Goal: Download file/media

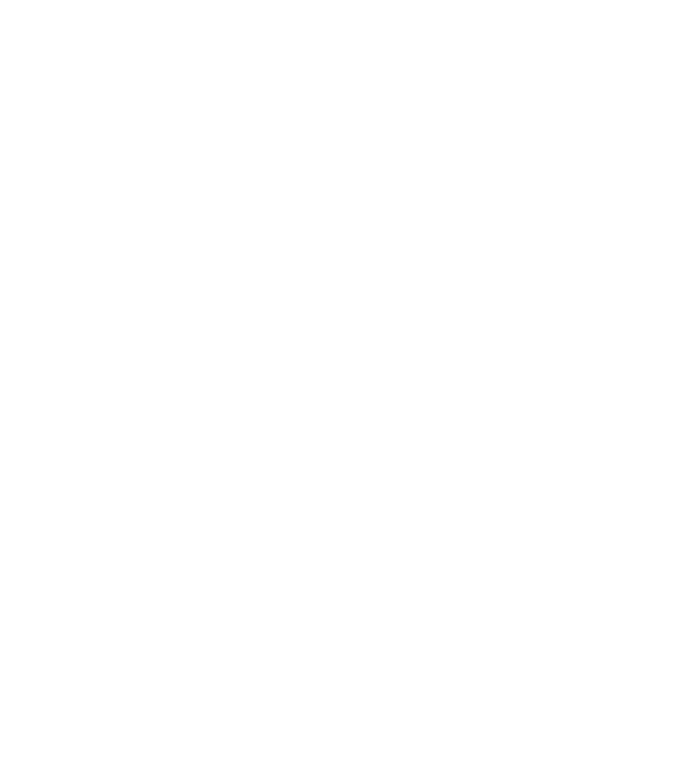
click at [290, 0] on html at bounding box center [337, 0] width 674 height 0
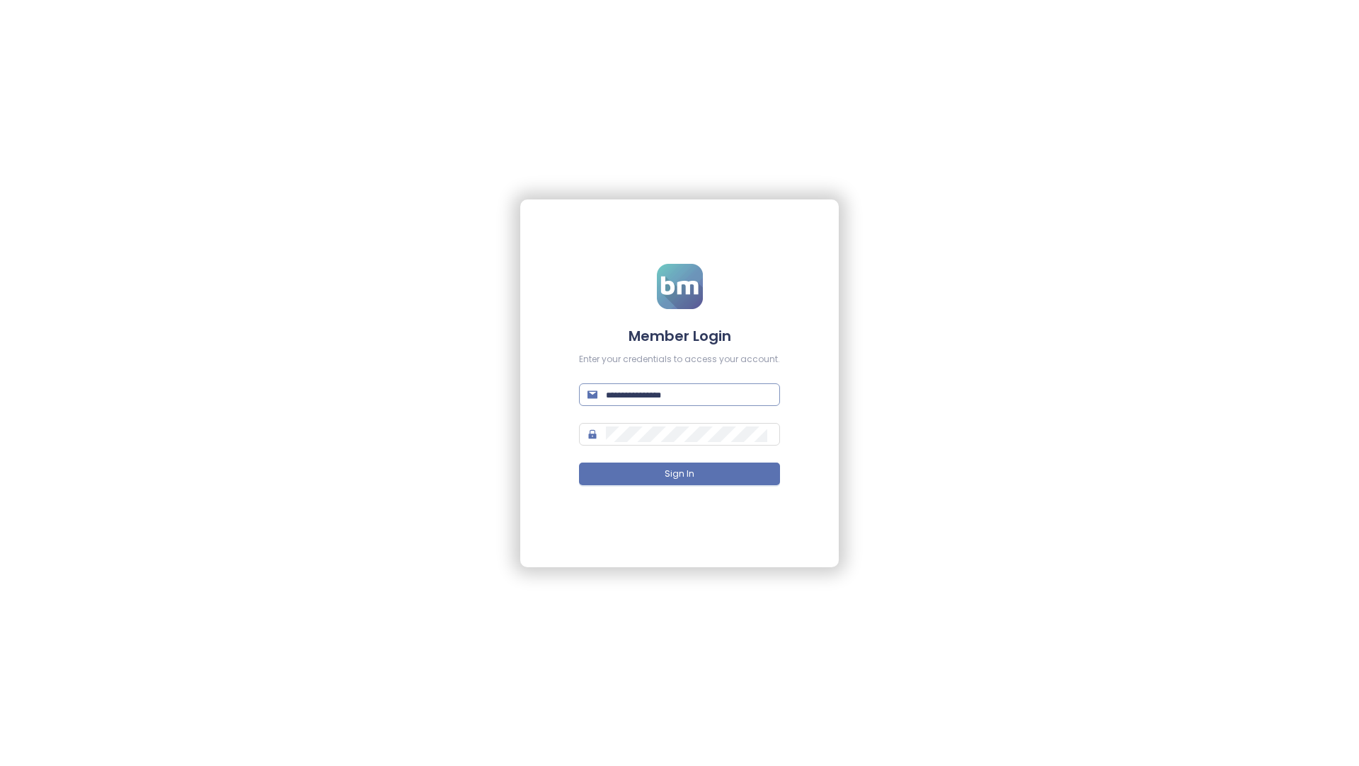
click at [727, 387] on input "text" at bounding box center [689, 395] width 166 height 16
click at [763, 471] on button "Sign In" at bounding box center [679, 474] width 201 height 23
click at [697, 405] on form "**********" at bounding box center [679, 383] width 201 height 238
click at [697, 401] on input "**********" at bounding box center [689, 395] width 166 height 16
type input "**********"
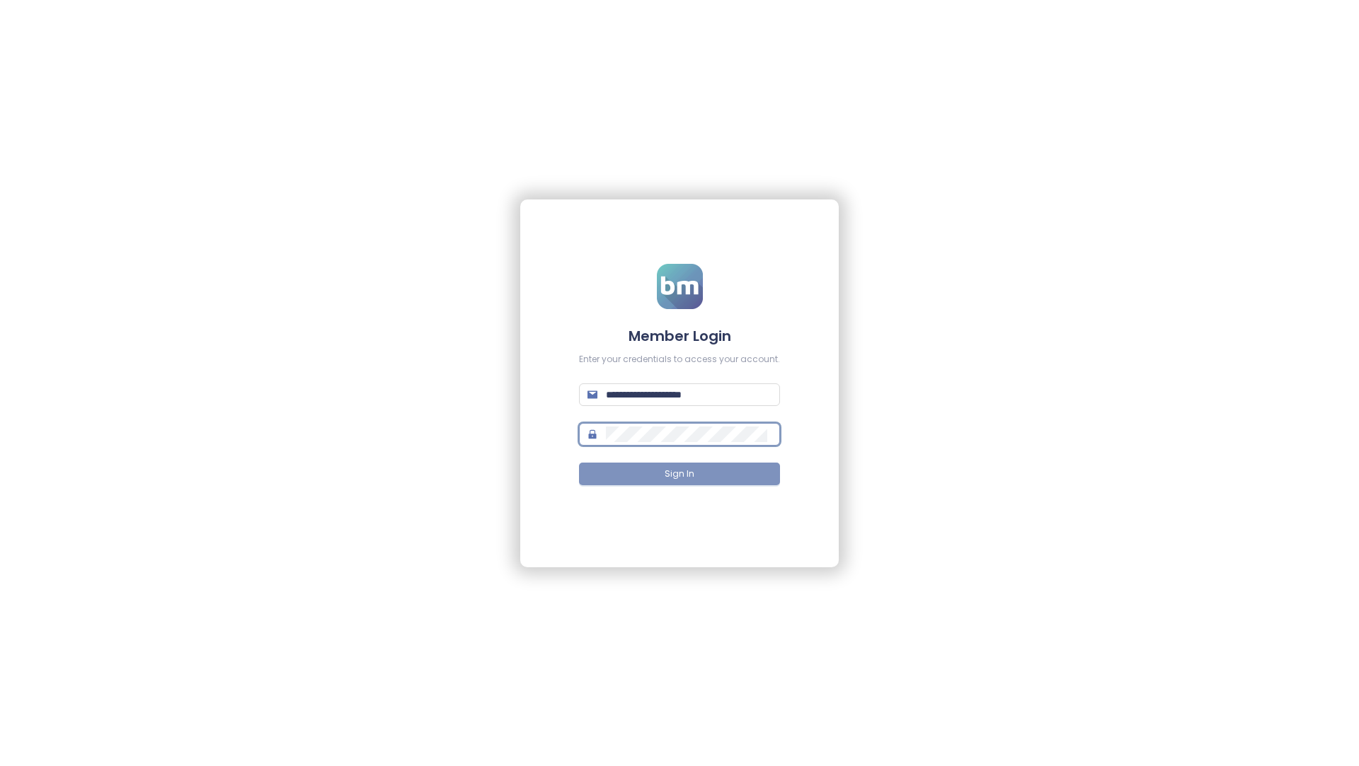
click at [696, 467] on button "Sign In" at bounding box center [679, 474] width 201 height 23
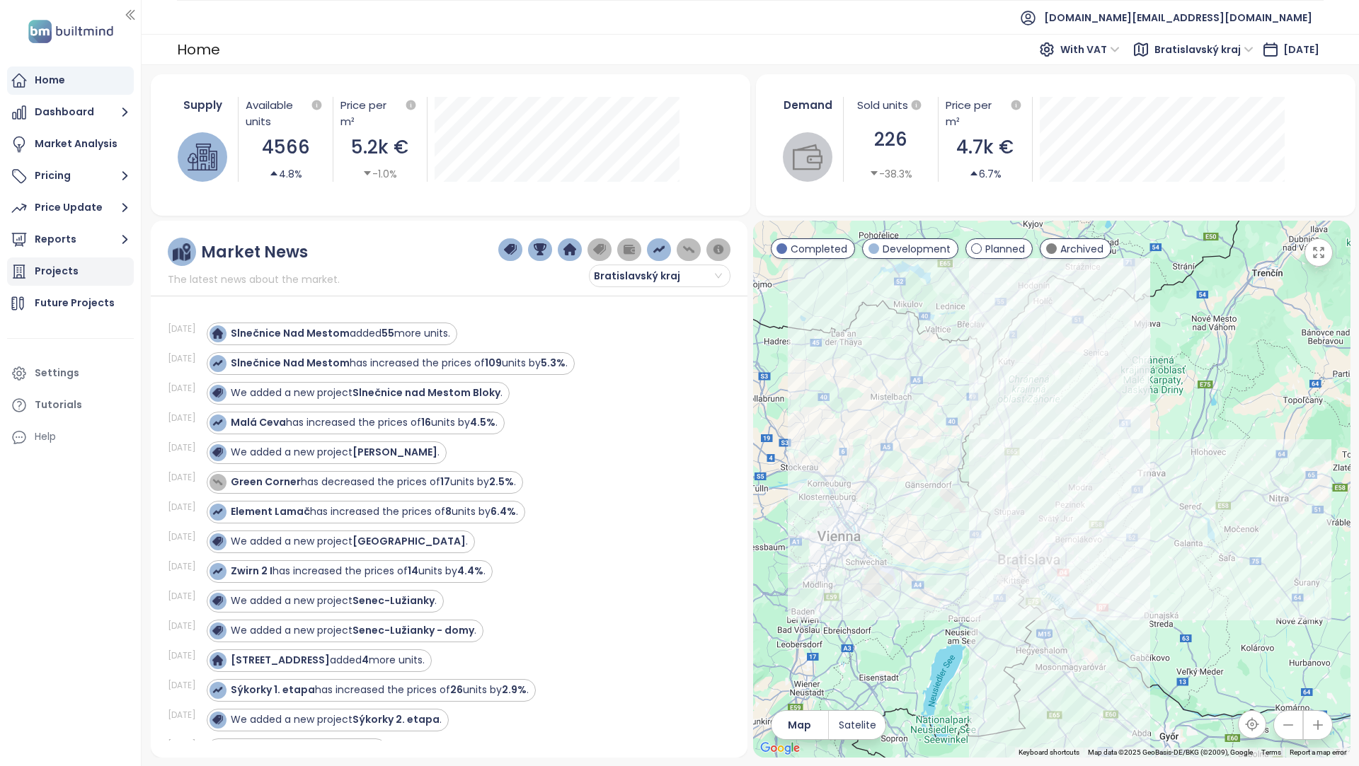
click at [103, 260] on div "Projects" at bounding box center [70, 272] width 127 height 28
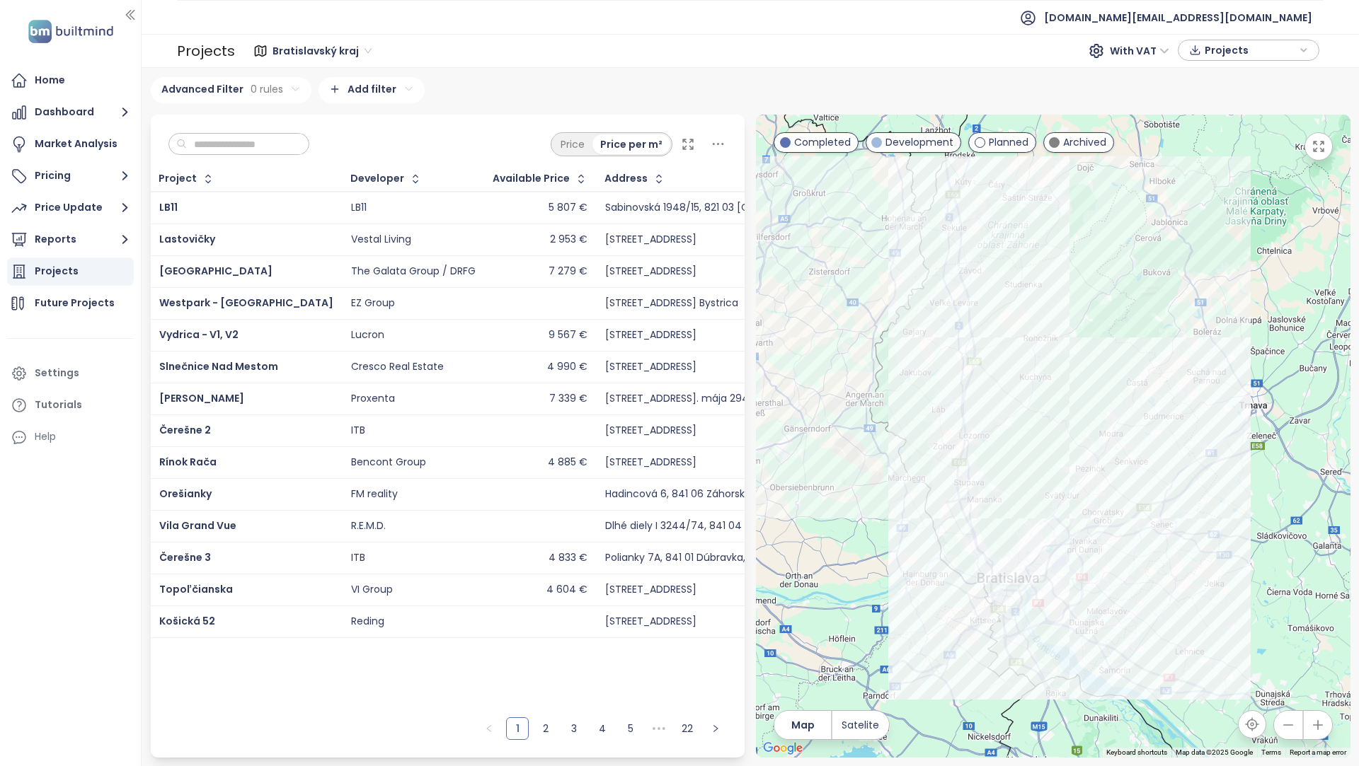
click at [232, 150] on input "text" at bounding box center [244, 144] width 115 height 21
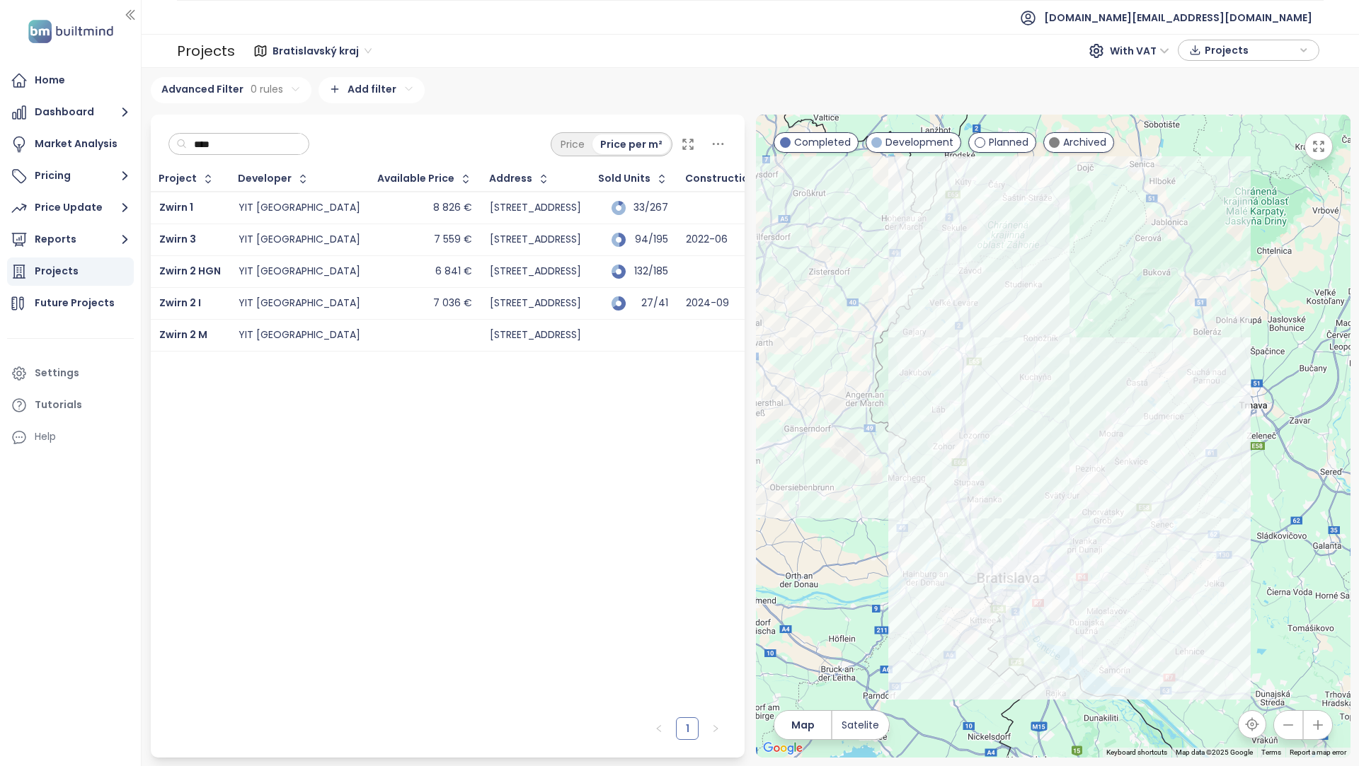
type input "****"
click at [230, 236] on td "YIT [GEOGRAPHIC_DATA]" at bounding box center [299, 240] width 139 height 32
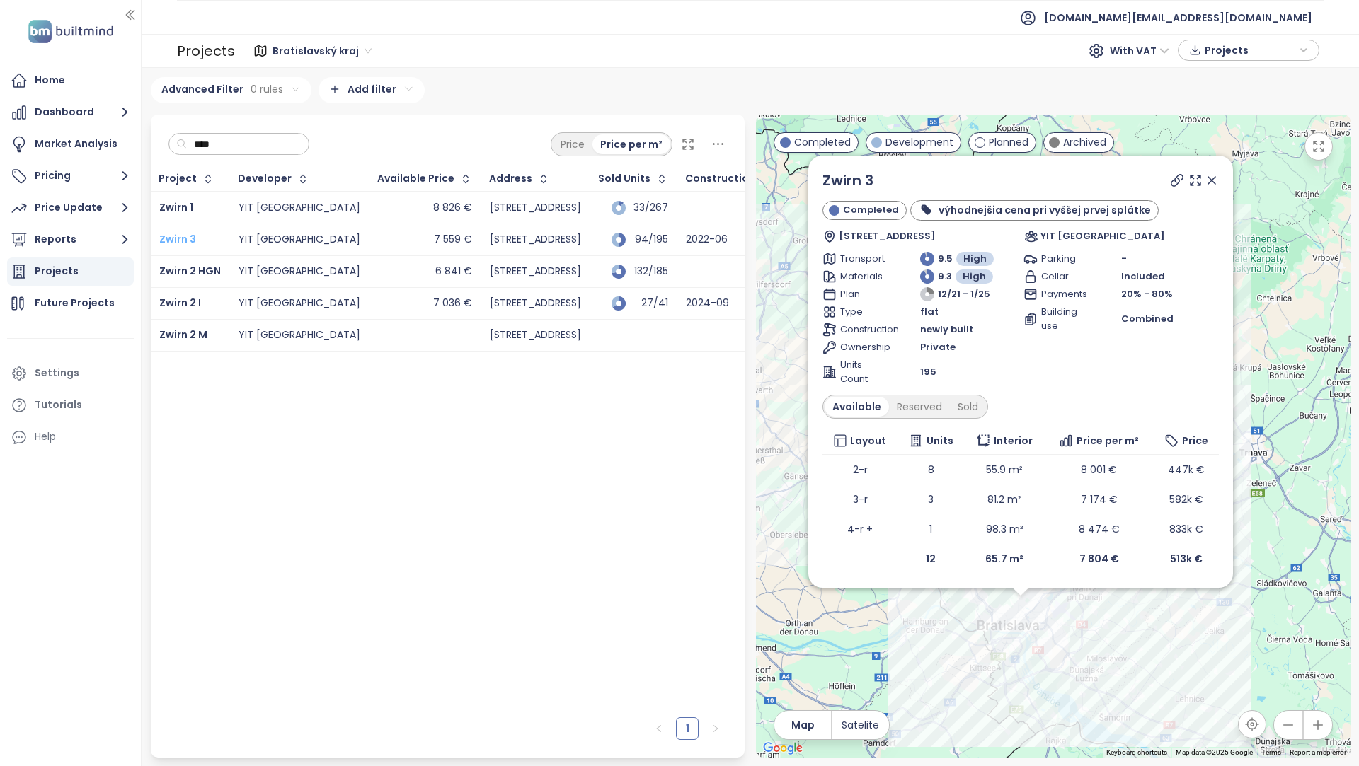
click at [184, 235] on span "Zwirn 3" at bounding box center [177, 239] width 37 height 14
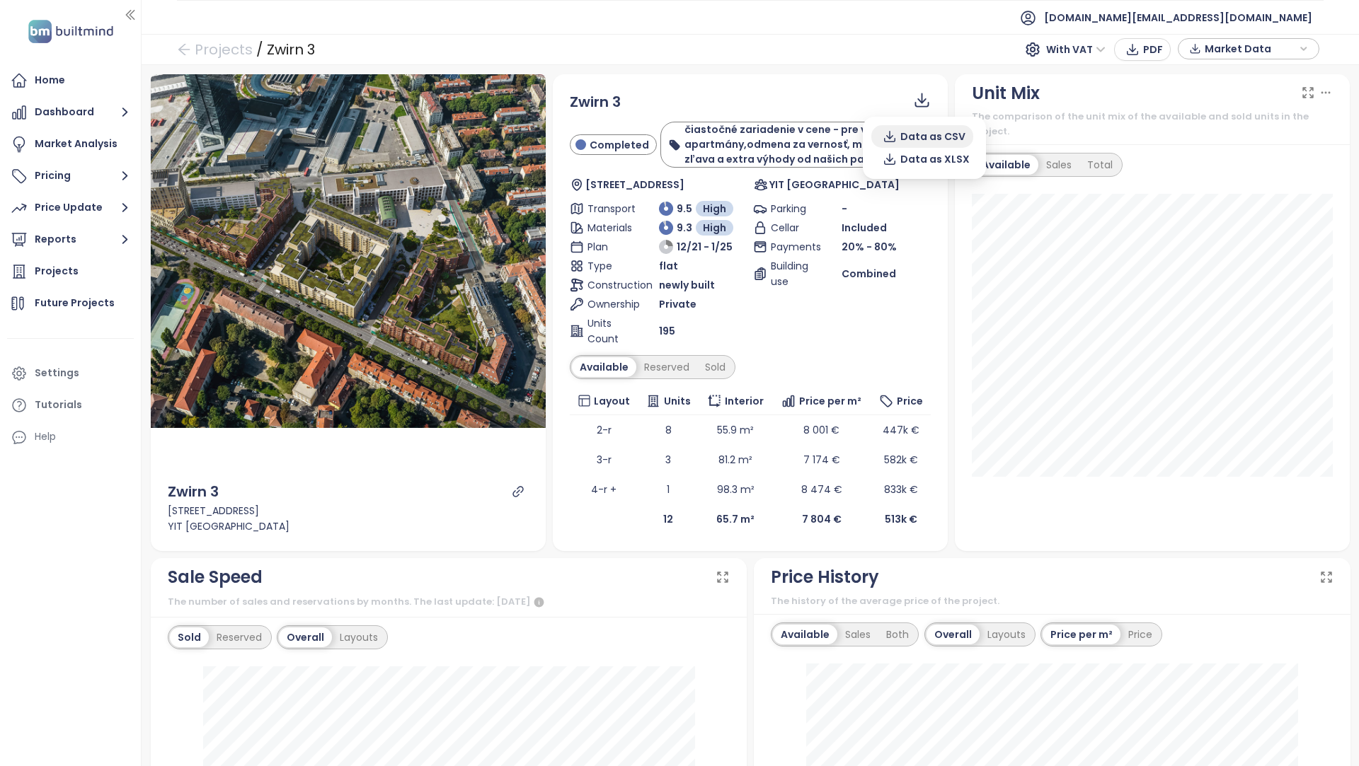
click at [916, 144] on button "Data as CSV" at bounding box center [922, 136] width 102 height 23
click at [668, 359] on div "Reserved" at bounding box center [666, 367] width 61 height 20
click at [912, 103] on div "Zwirn 3" at bounding box center [750, 102] width 361 height 22
click at [922, 100] on icon at bounding box center [922, 100] width 18 height 18
click at [945, 134] on span "Data as CSV" at bounding box center [932, 137] width 65 height 16
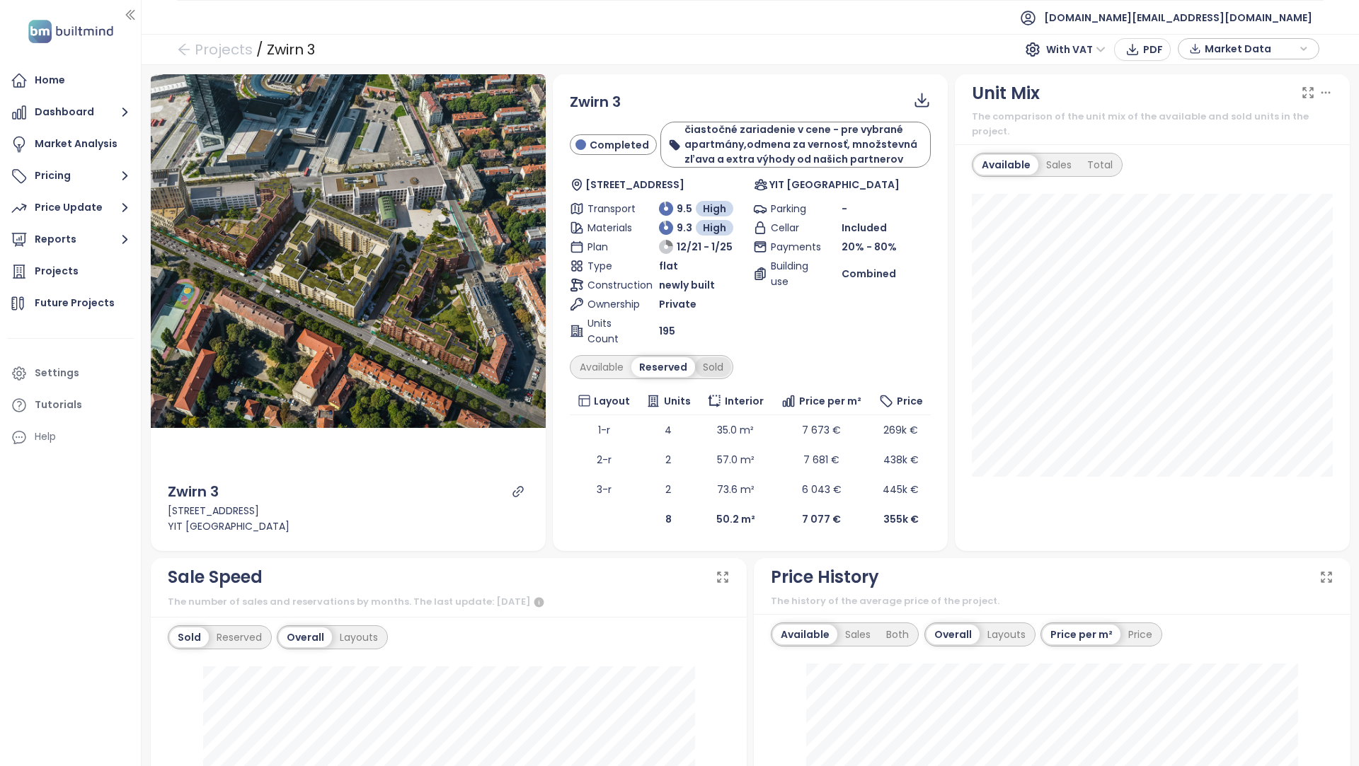
click at [713, 373] on div "Sold" at bounding box center [713, 367] width 36 height 20
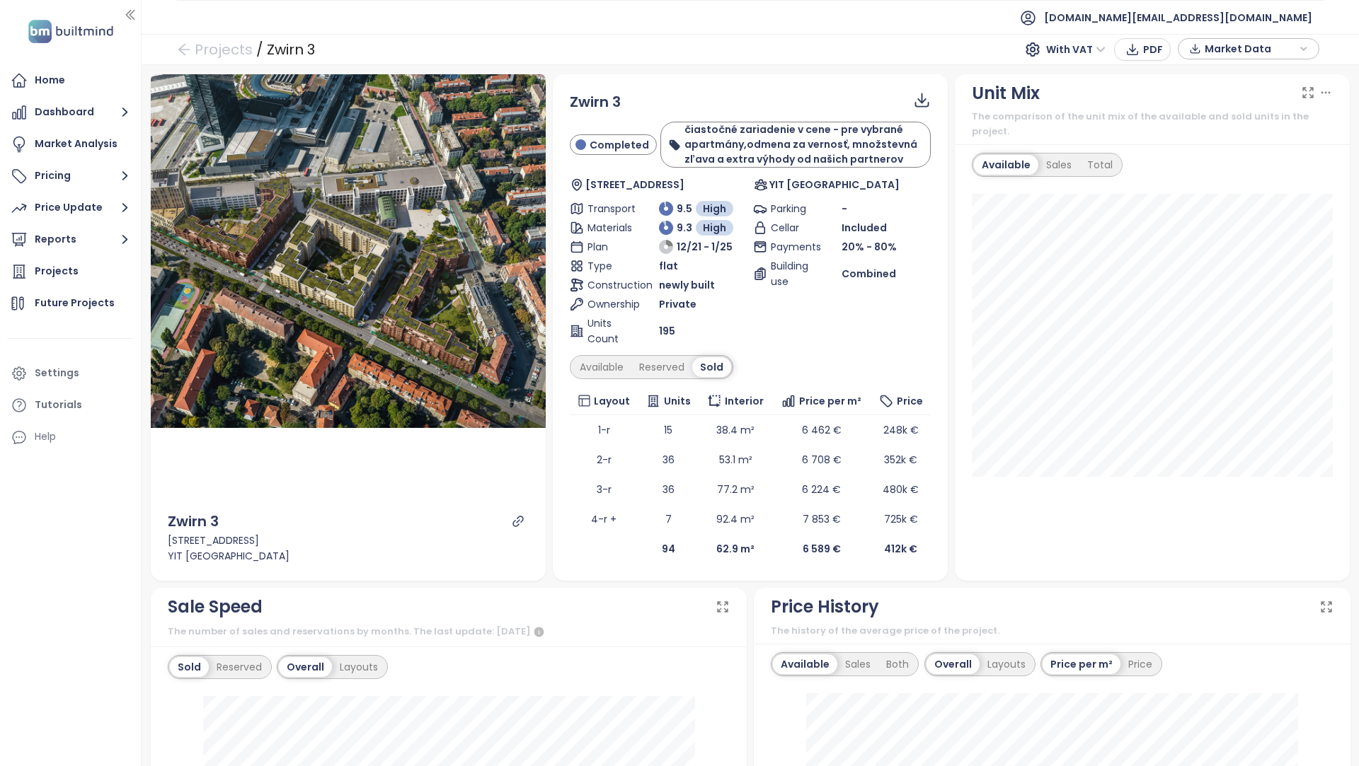
click at [916, 101] on icon at bounding box center [922, 100] width 18 height 18
click at [908, 132] on span "Data as CSV" at bounding box center [932, 137] width 65 height 16
click at [650, 374] on div "Reserved" at bounding box center [661, 367] width 61 height 20
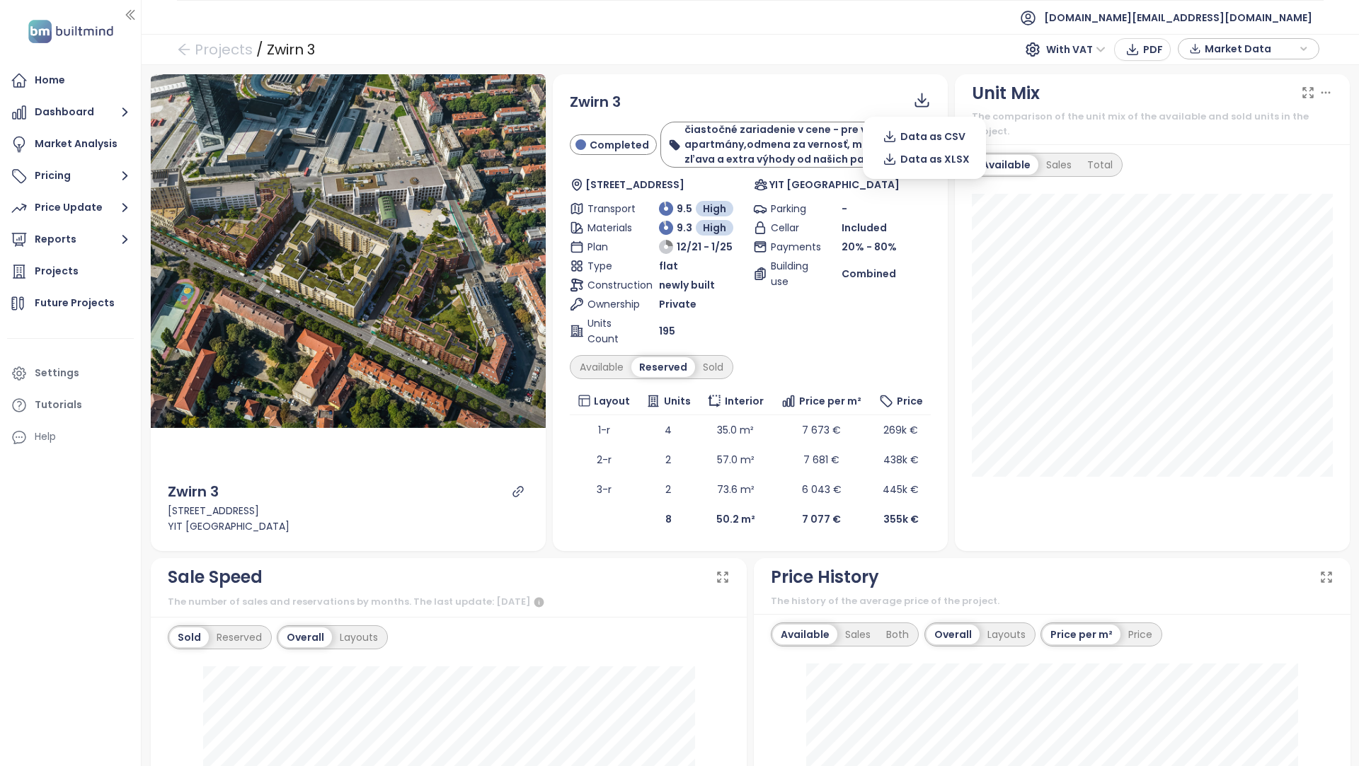
click at [921, 91] on icon at bounding box center [922, 100] width 18 height 18
click at [924, 134] on span "Data as CSV" at bounding box center [932, 137] width 65 height 16
click at [607, 363] on div "Available" at bounding box center [601, 367] width 59 height 20
click at [718, 357] on div "Sold" at bounding box center [715, 367] width 36 height 20
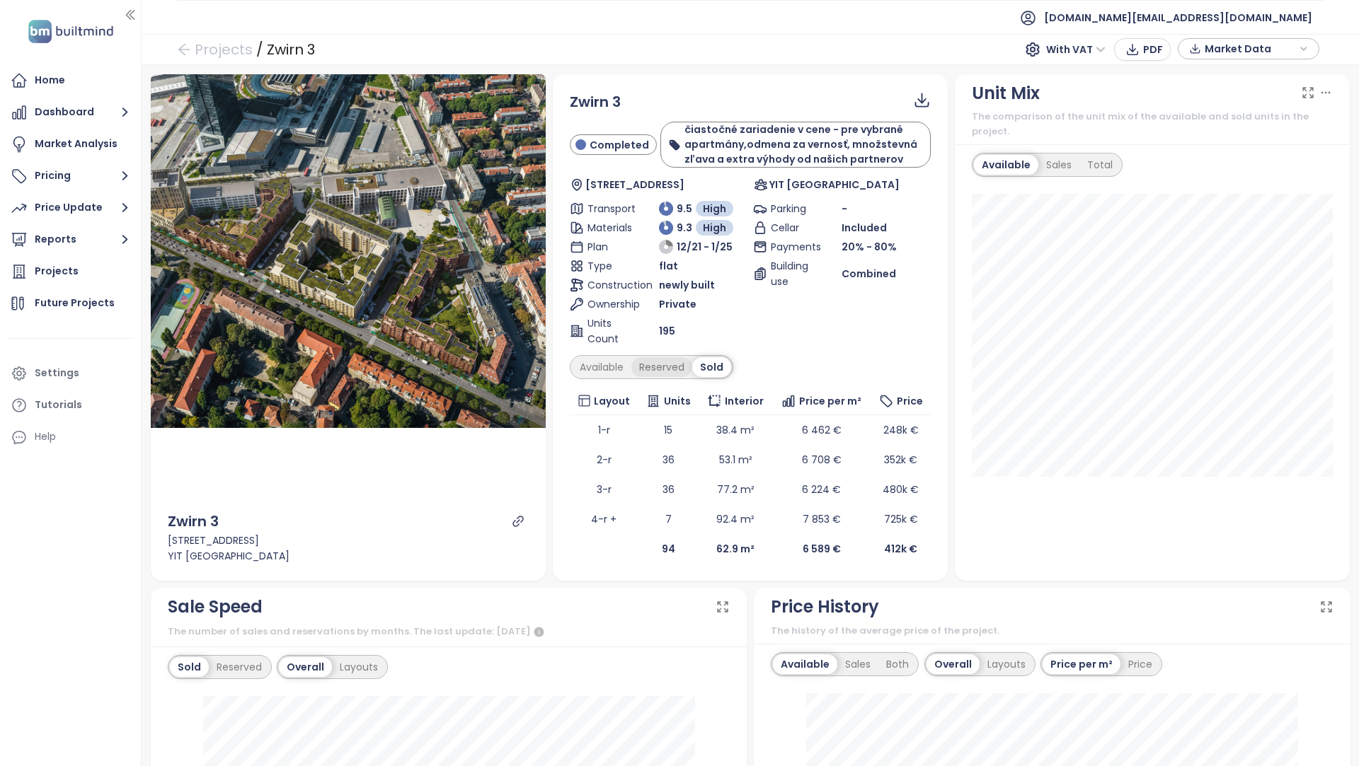
click at [662, 359] on div "Reserved" at bounding box center [661, 367] width 61 height 20
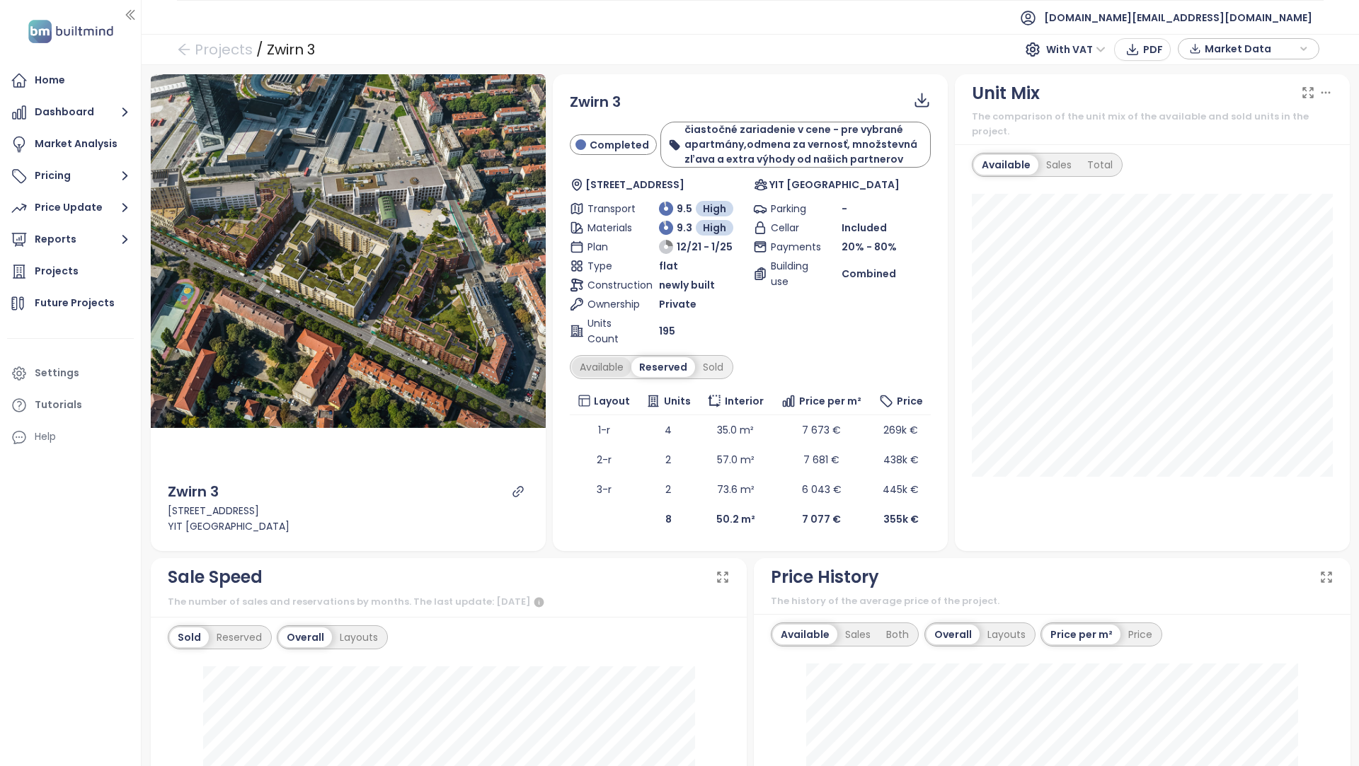
click at [599, 366] on div "Available" at bounding box center [601, 367] width 59 height 20
click at [660, 363] on div "Reserved" at bounding box center [666, 367] width 61 height 20
click at [600, 366] on div "Available" at bounding box center [601, 367] width 59 height 20
click at [718, 368] on div "Sold" at bounding box center [715, 367] width 36 height 20
